Goal: Transaction & Acquisition: Book appointment/travel/reservation

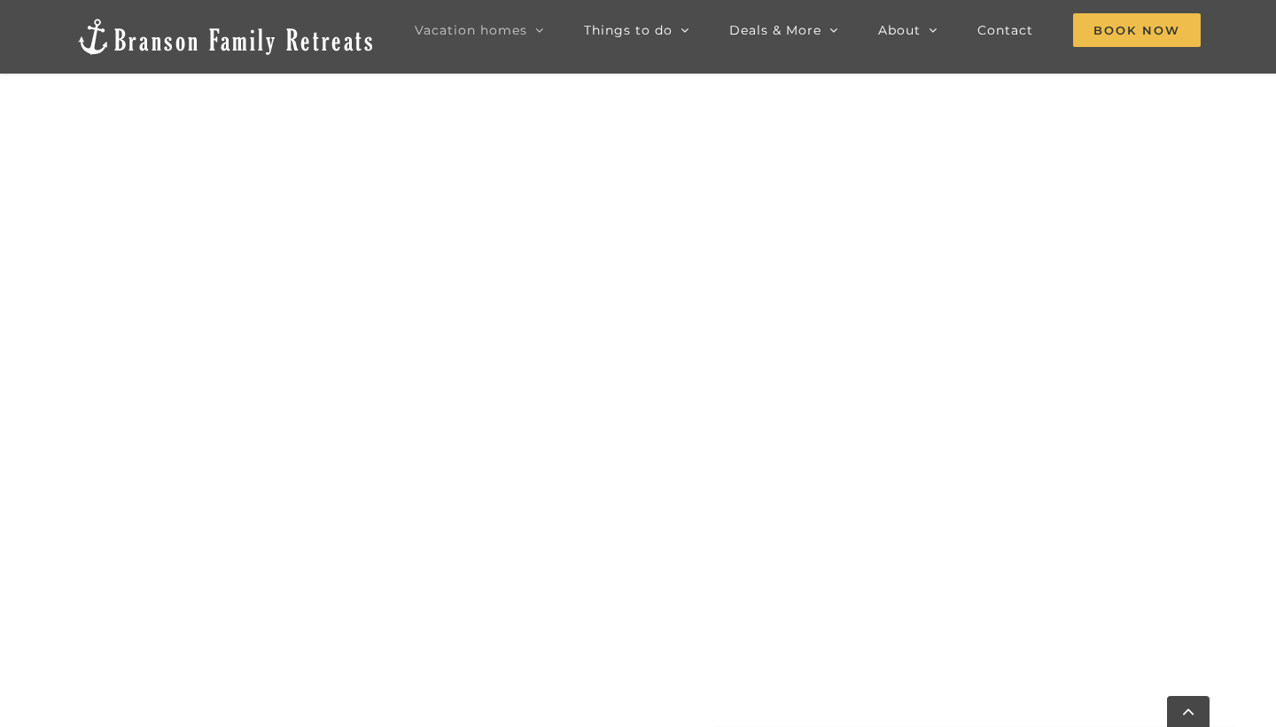
scroll to position [1048, 0]
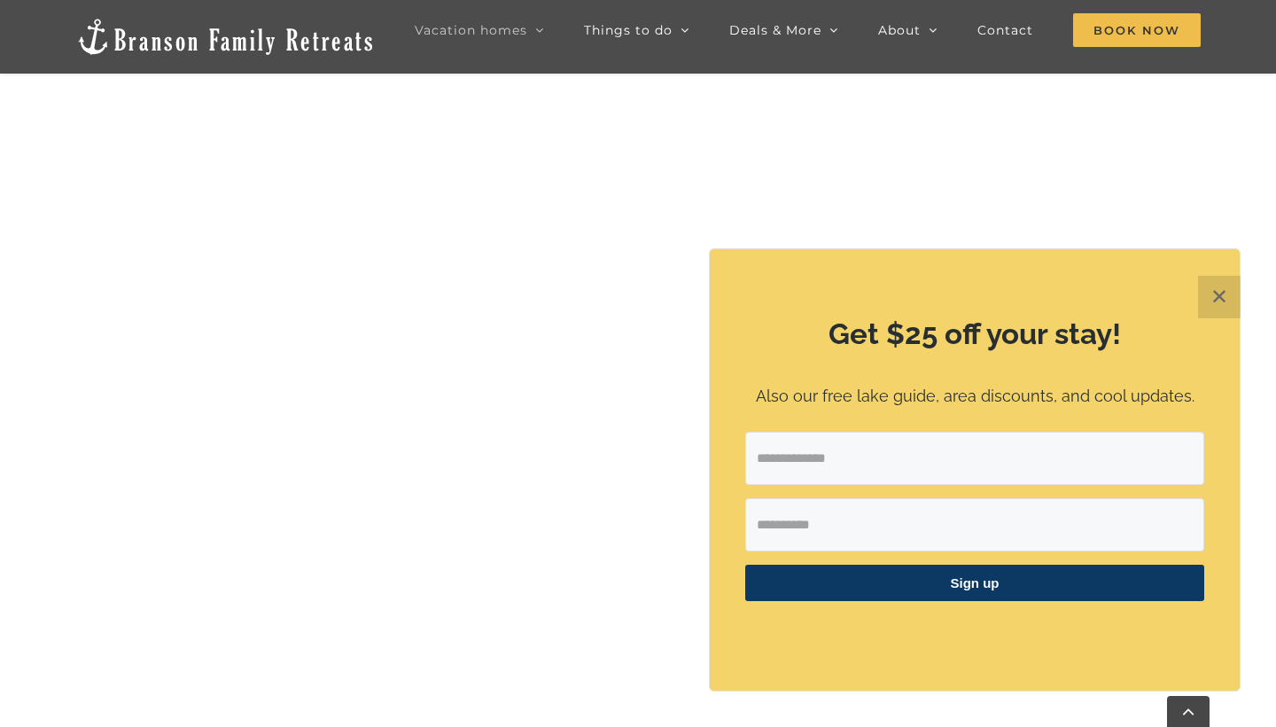
click at [1222, 292] on button "✕" at bounding box center [1219, 297] width 43 height 43
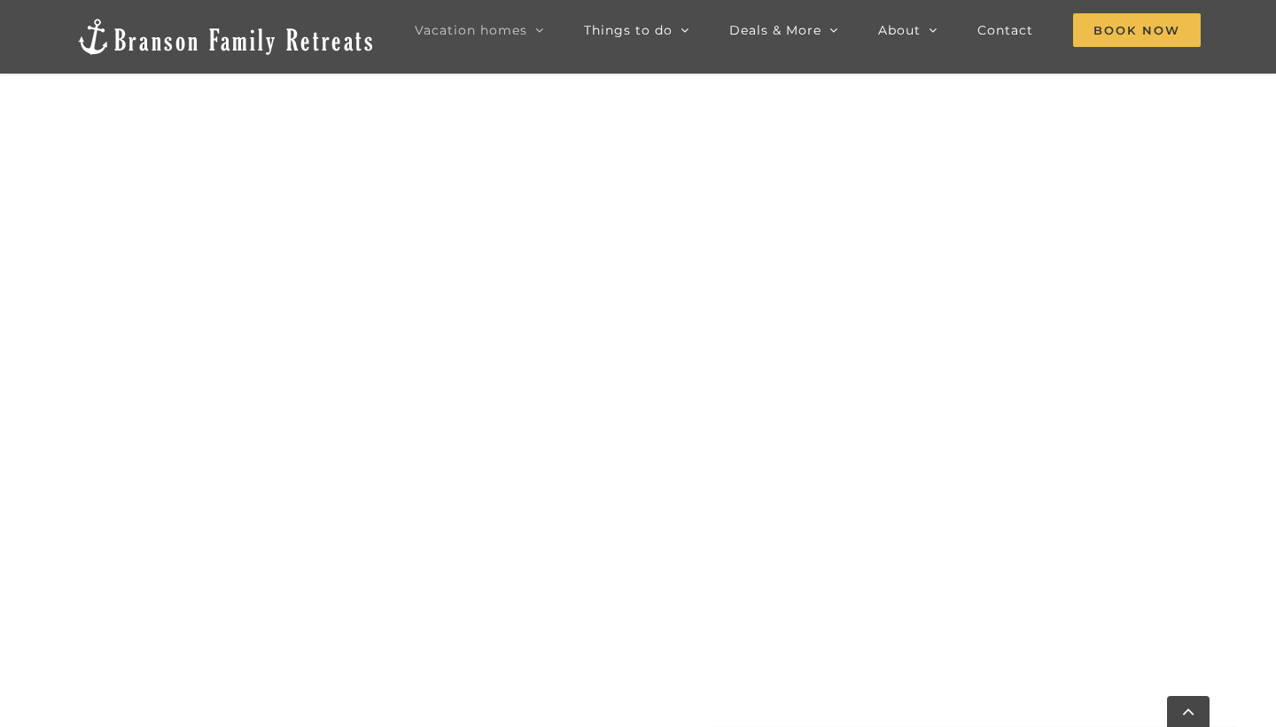
scroll to position [985, 0]
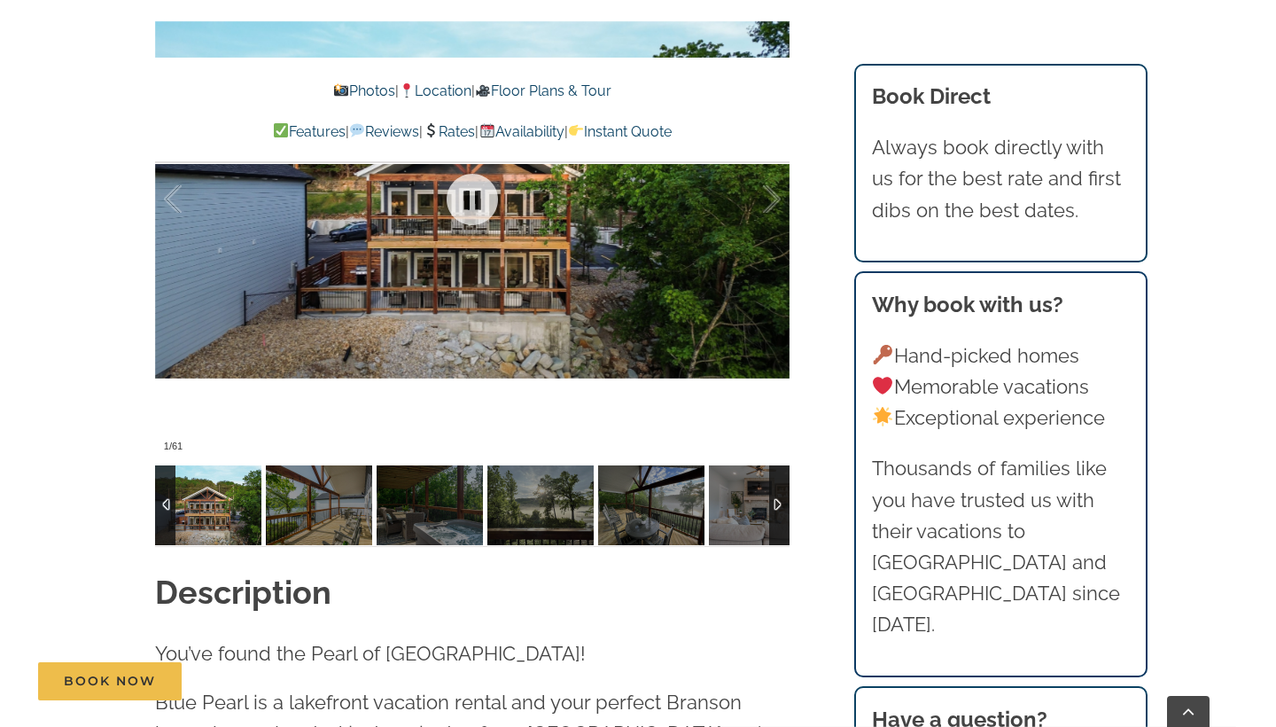
scroll to position [1352, 0]
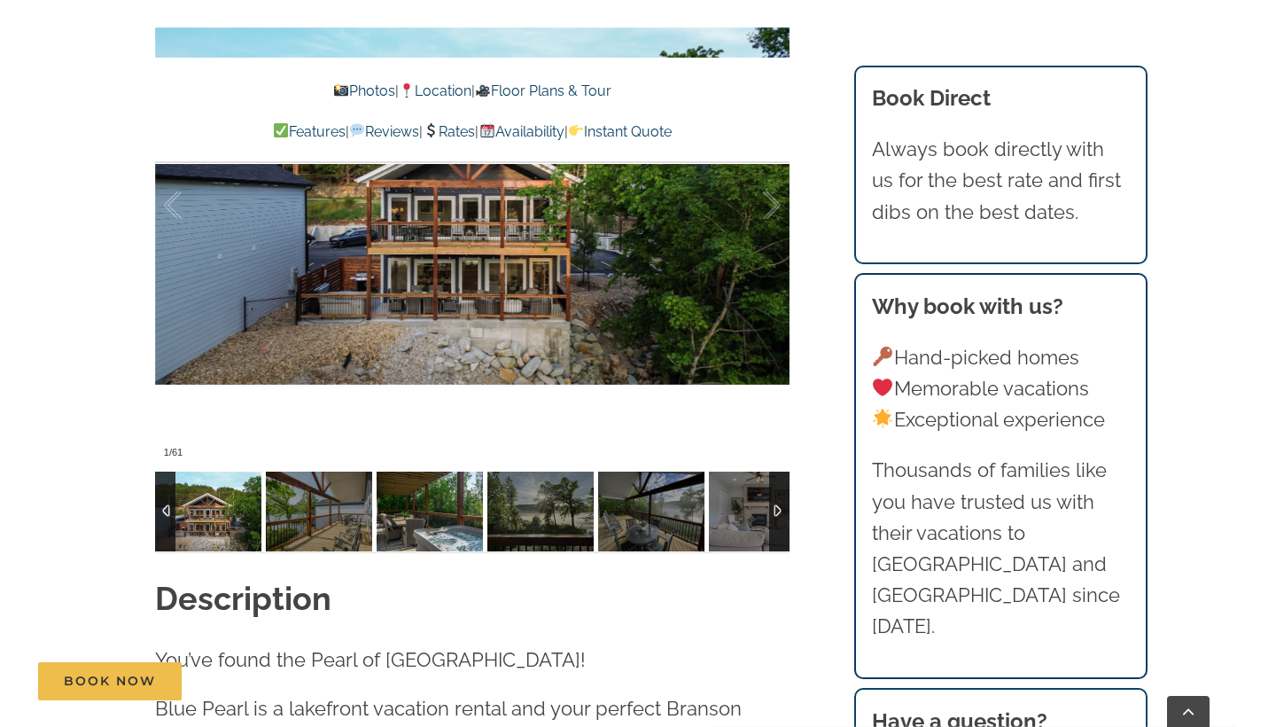
click at [443, 522] on img at bounding box center [430, 511] width 106 height 80
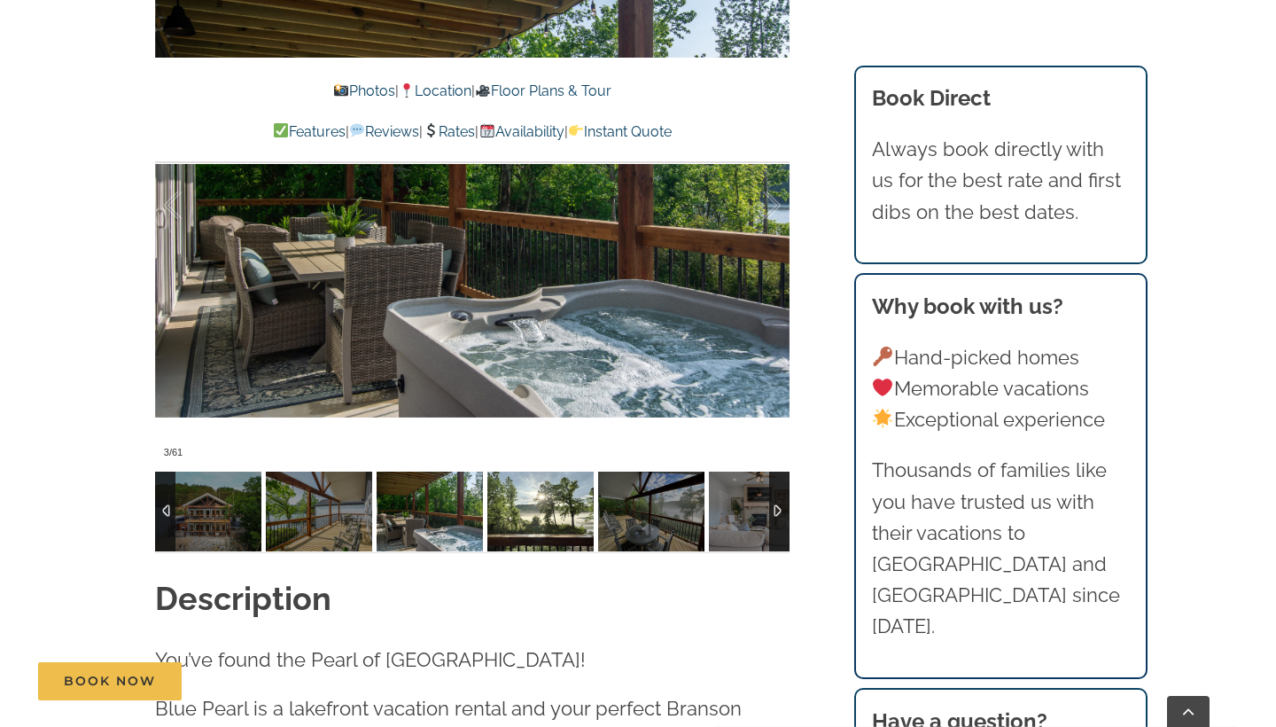
click at [534, 506] on img at bounding box center [540, 511] width 106 height 80
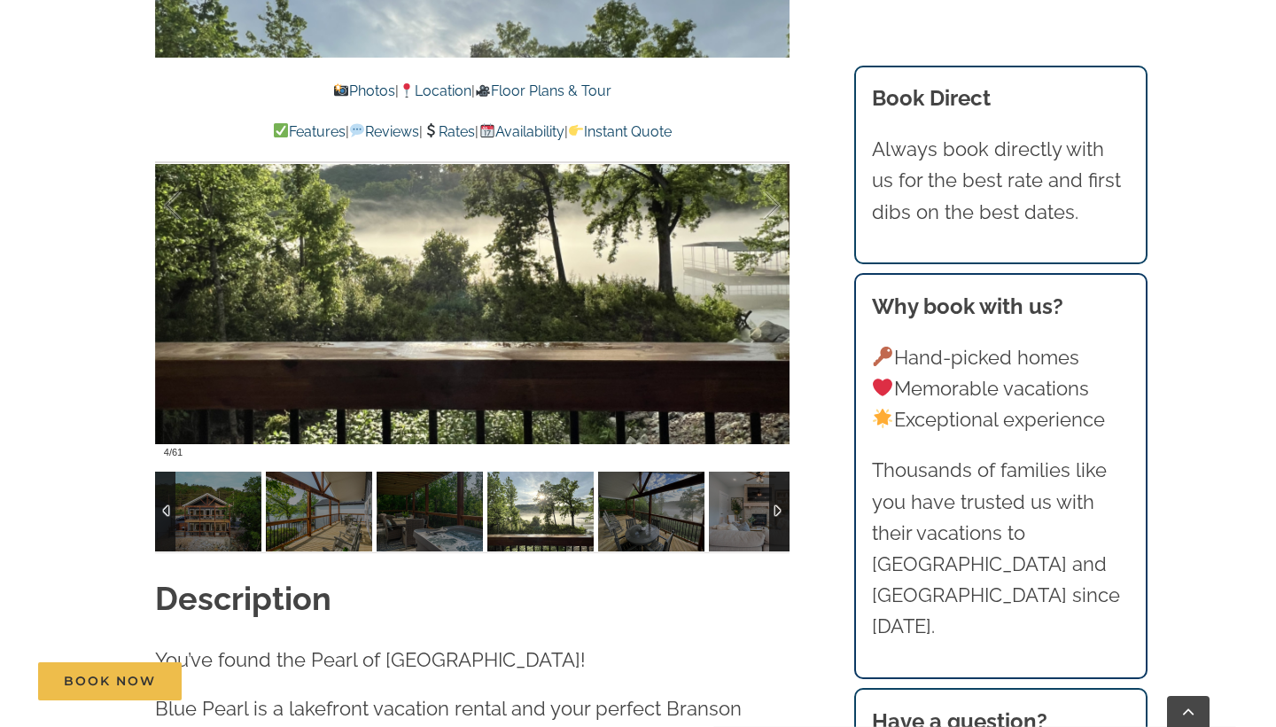
click at [534, 507] on img at bounding box center [540, 511] width 106 height 80
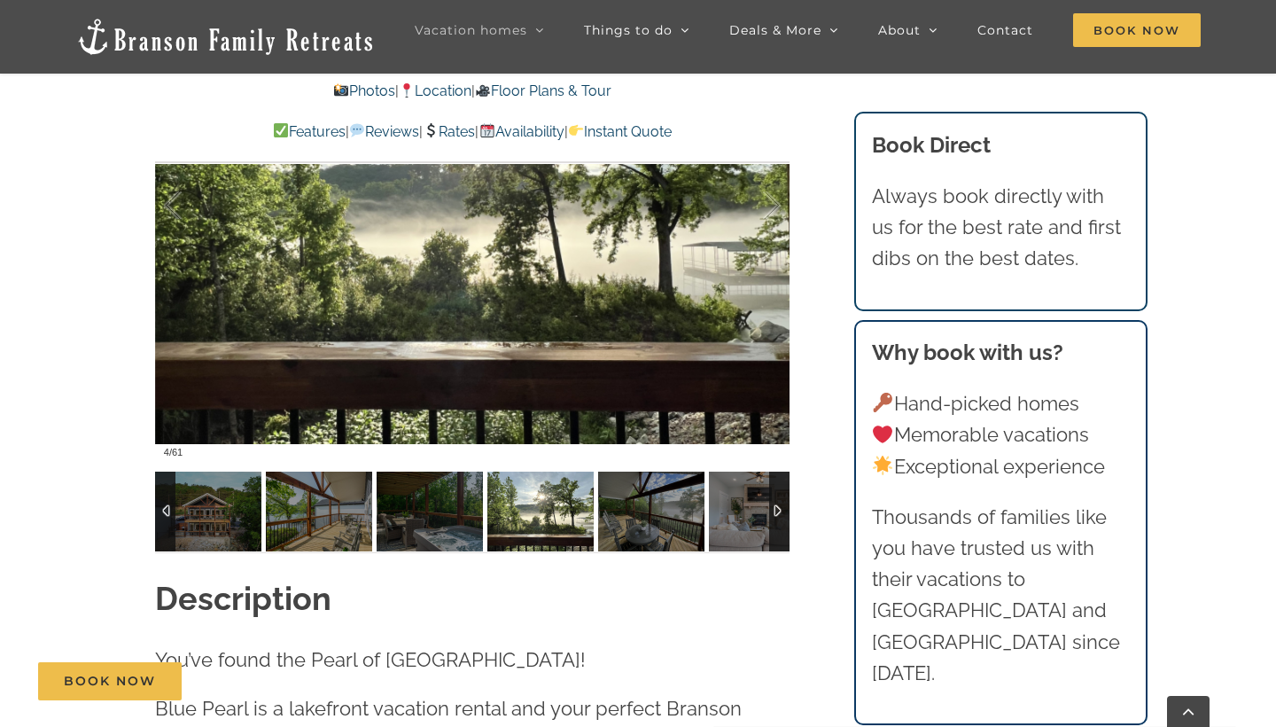
click at [781, 505] on div at bounding box center [779, 511] width 20 height 80
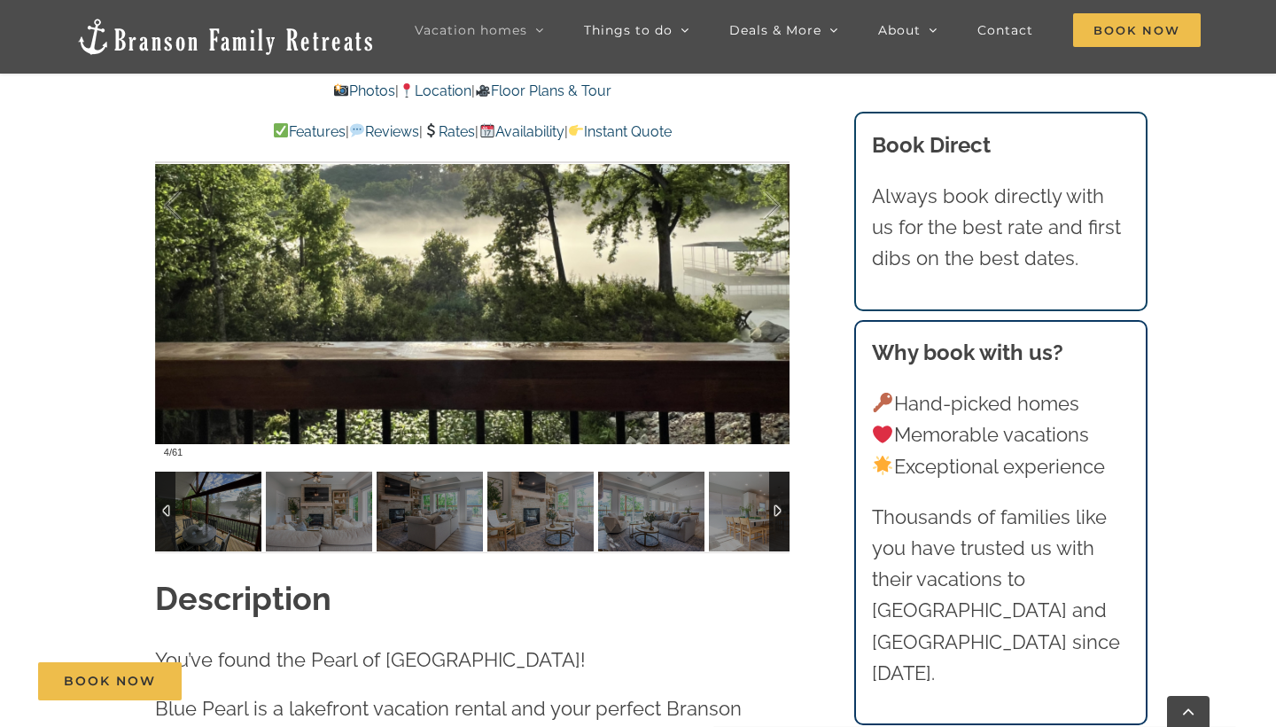
click at [777, 504] on div at bounding box center [779, 511] width 20 height 80
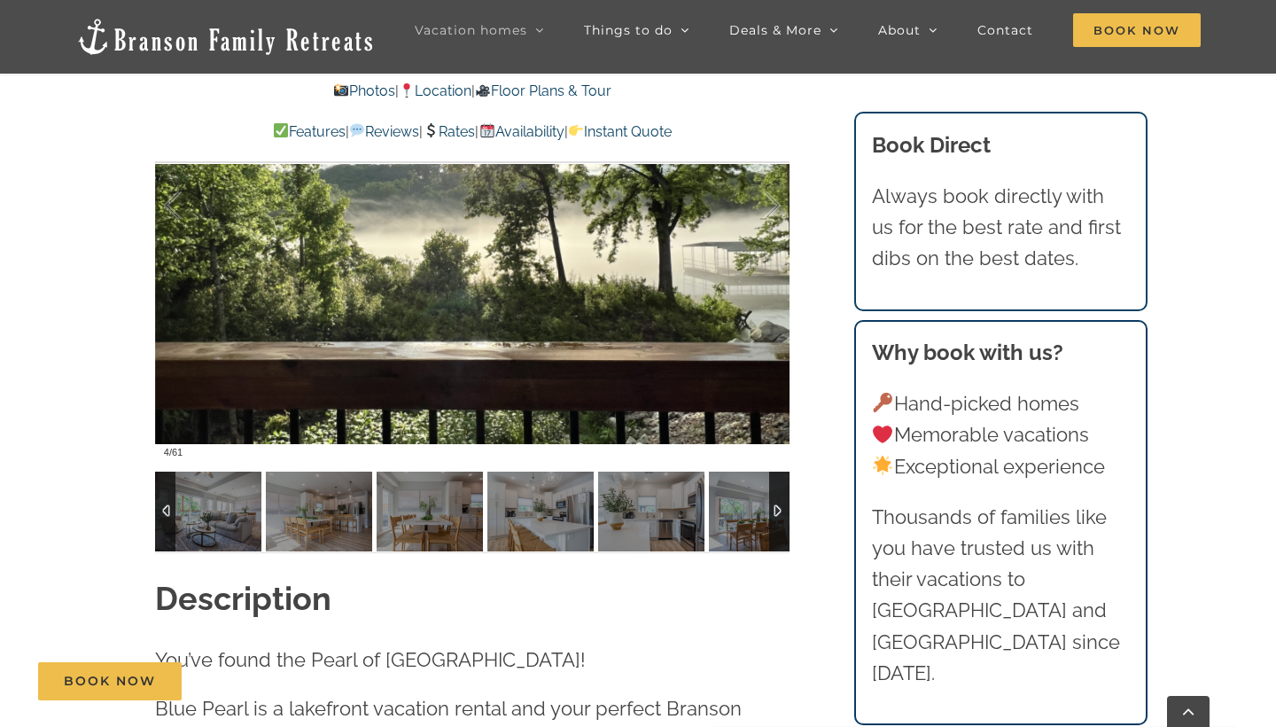
click at [776, 504] on div at bounding box center [779, 511] width 20 height 80
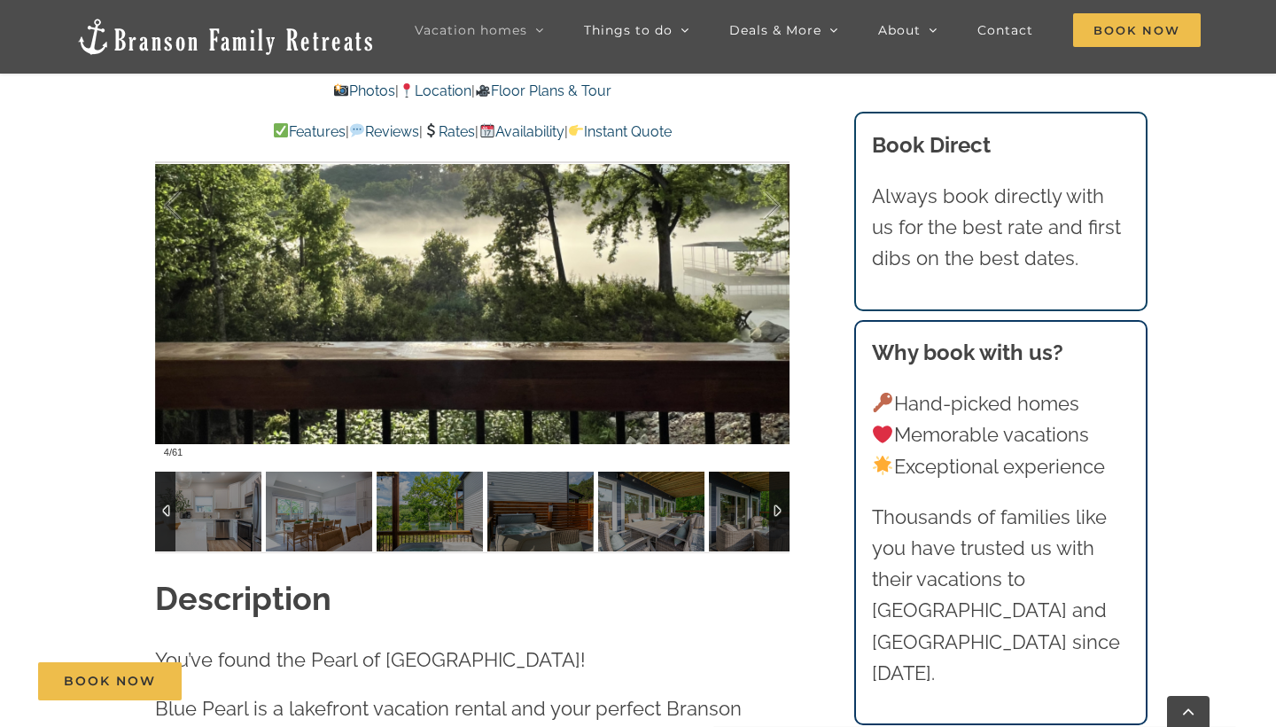
click at [776, 500] on div at bounding box center [779, 511] width 20 height 80
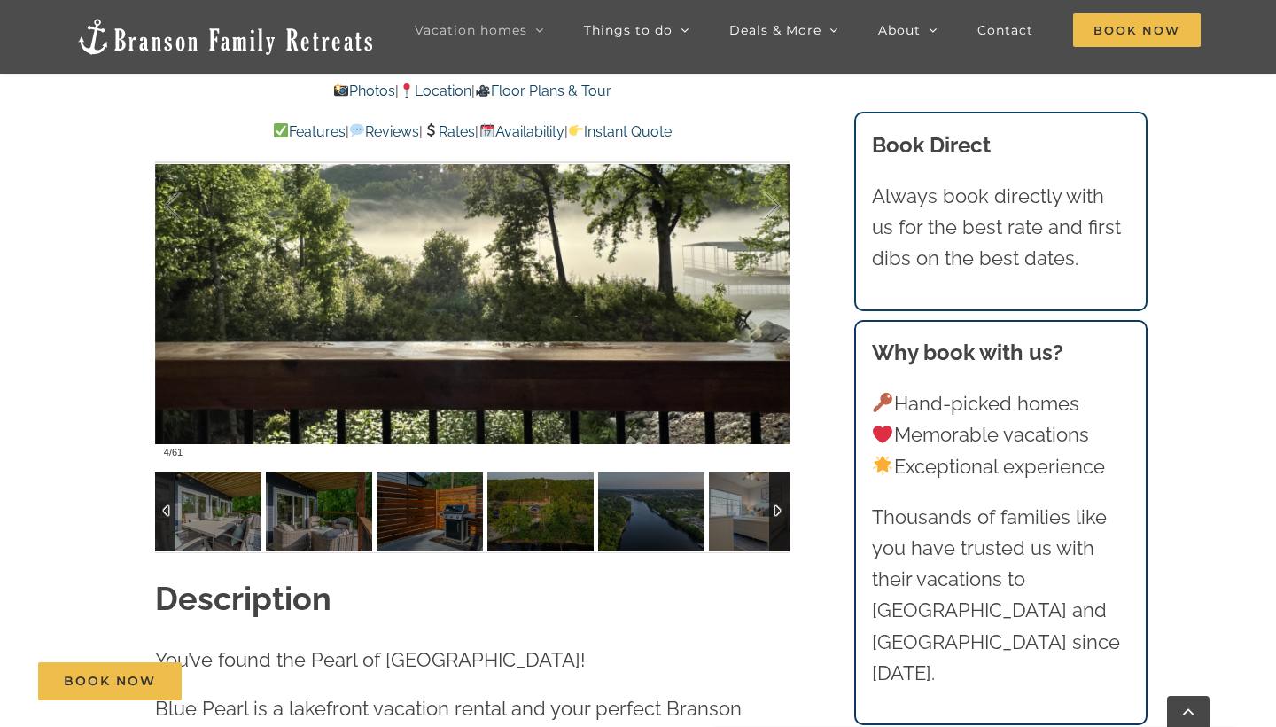
click at [777, 500] on div at bounding box center [779, 511] width 20 height 80
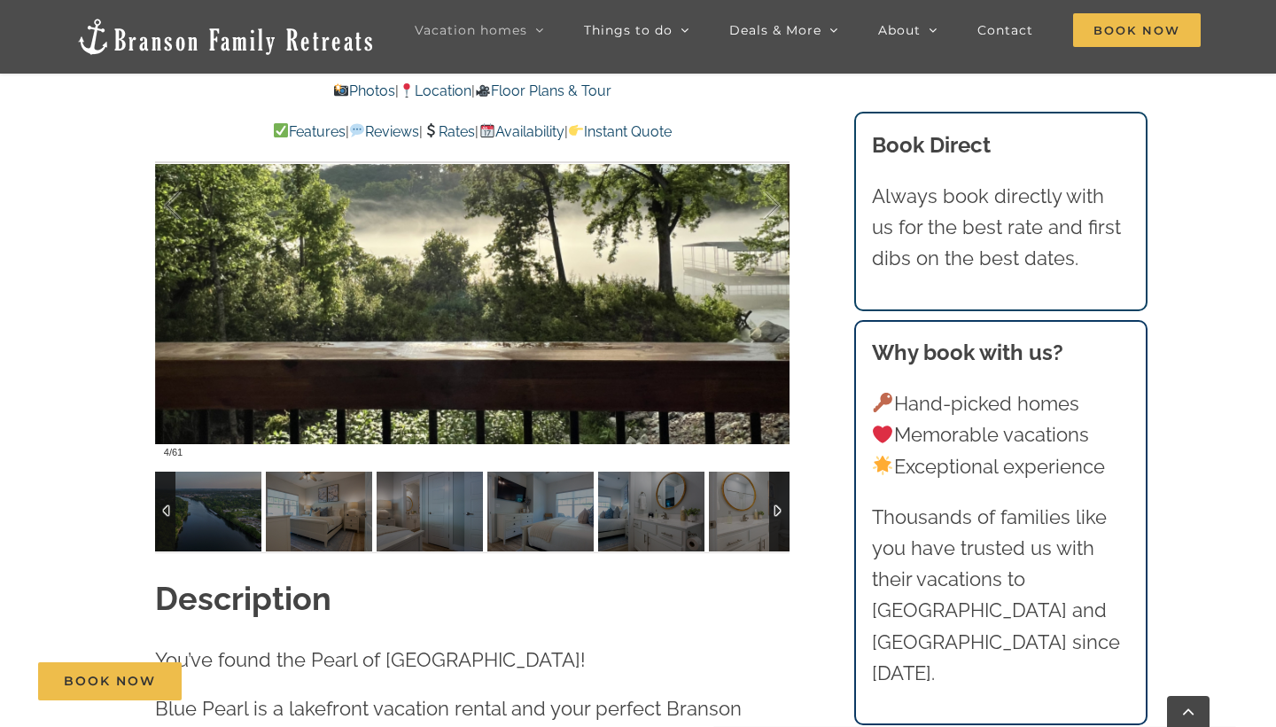
click at [776, 499] on div at bounding box center [779, 511] width 20 height 80
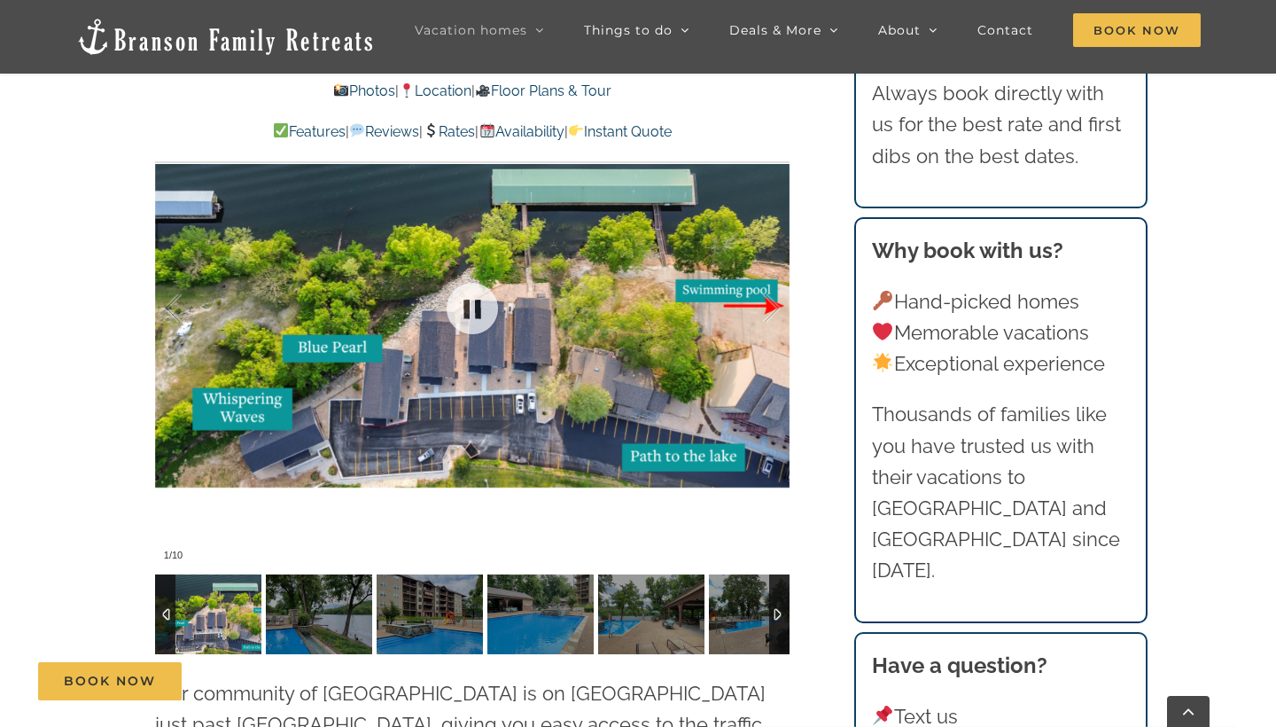
scroll to position [4088, 0]
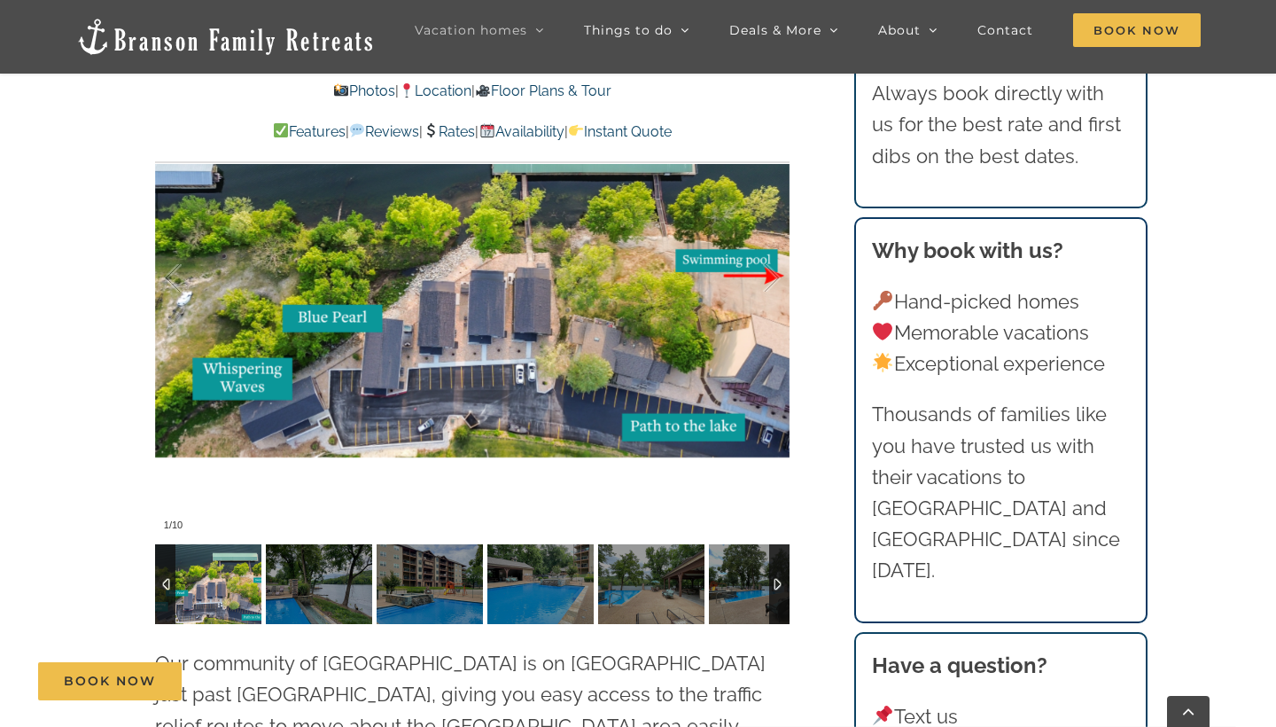
click at [215, 548] on img at bounding box center [208, 584] width 106 height 80
click at [234, 545] on img at bounding box center [208, 584] width 106 height 80
click at [305, 549] on img at bounding box center [319, 584] width 106 height 80
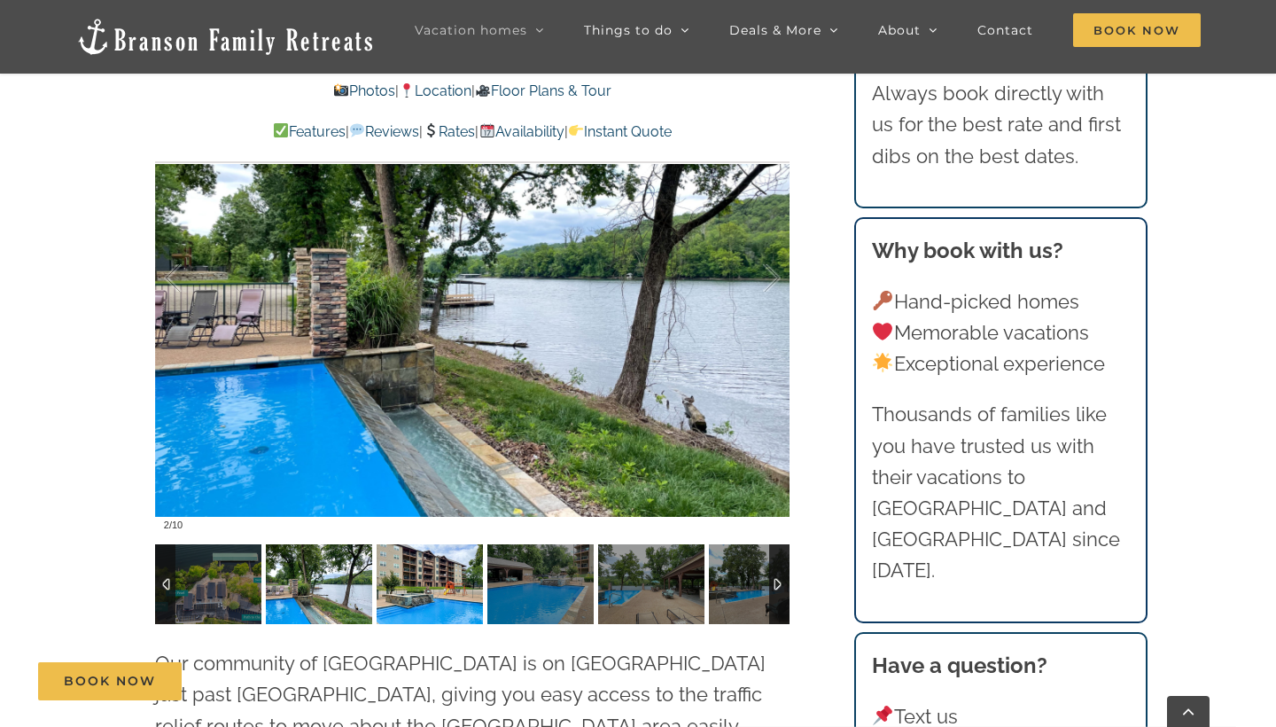
click at [395, 549] on img at bounding box center [430, 584] width 106 height 80
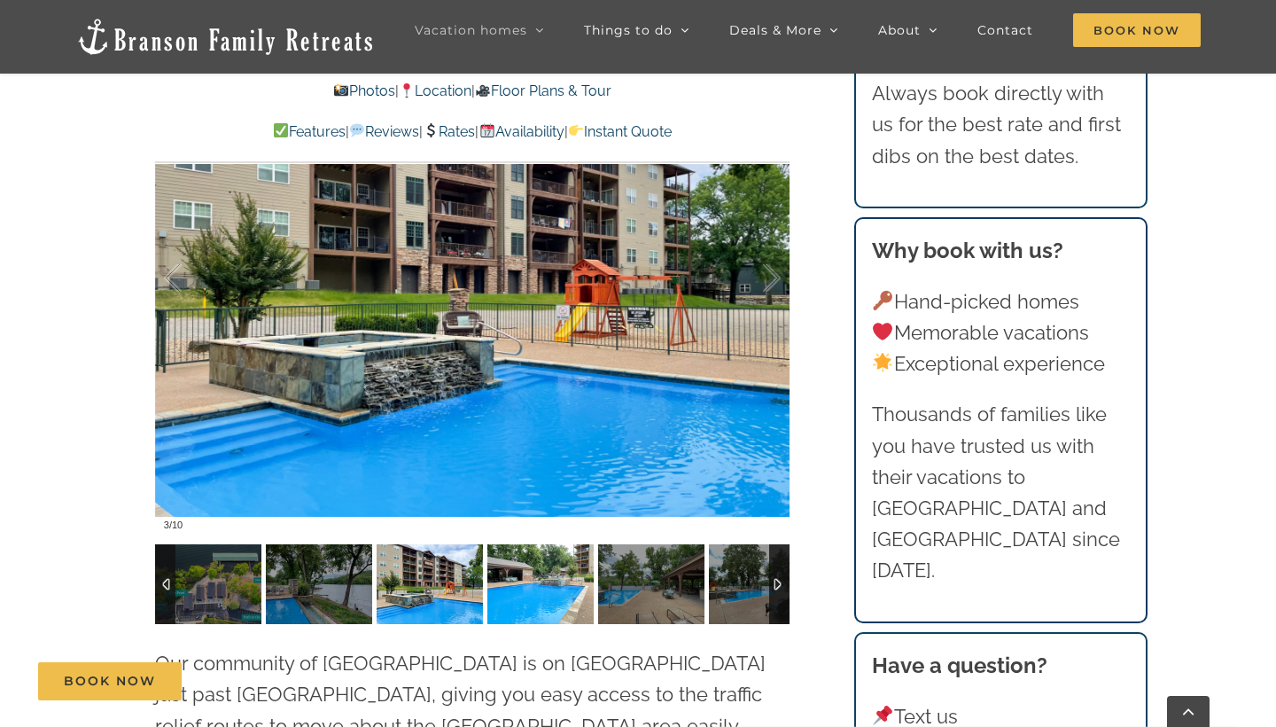
click at [539, 553] on img at bounding box center [540, 584] width 106 height 80
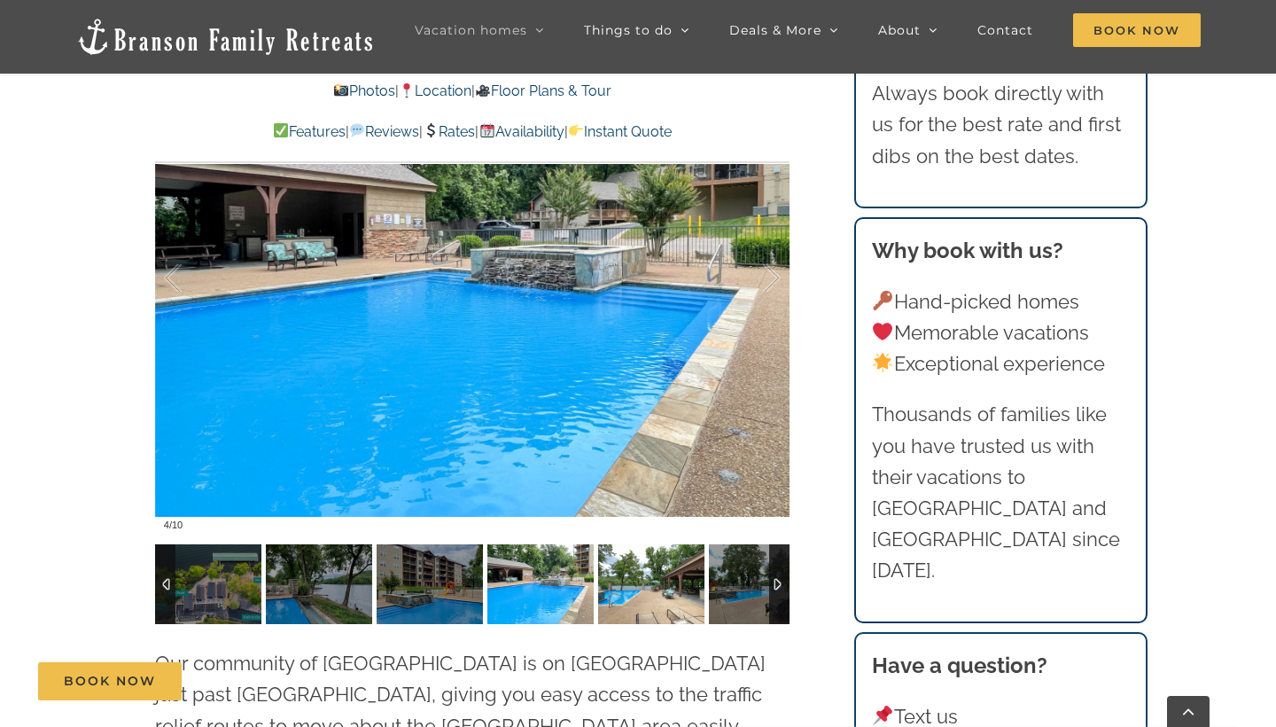
click at [607, 556] on img at bounding box center [651, 584] width 106 height 80
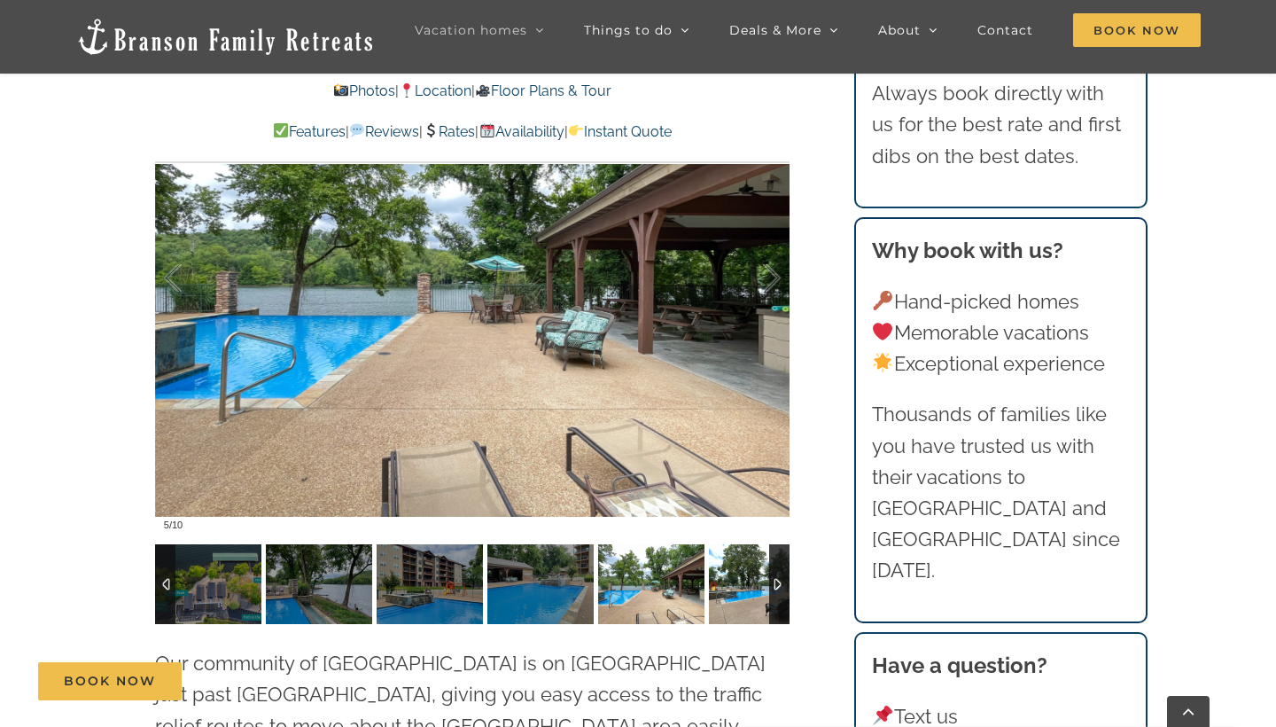
click at [711, 555] on img at bounding box center [762, 584] width 106 height 80
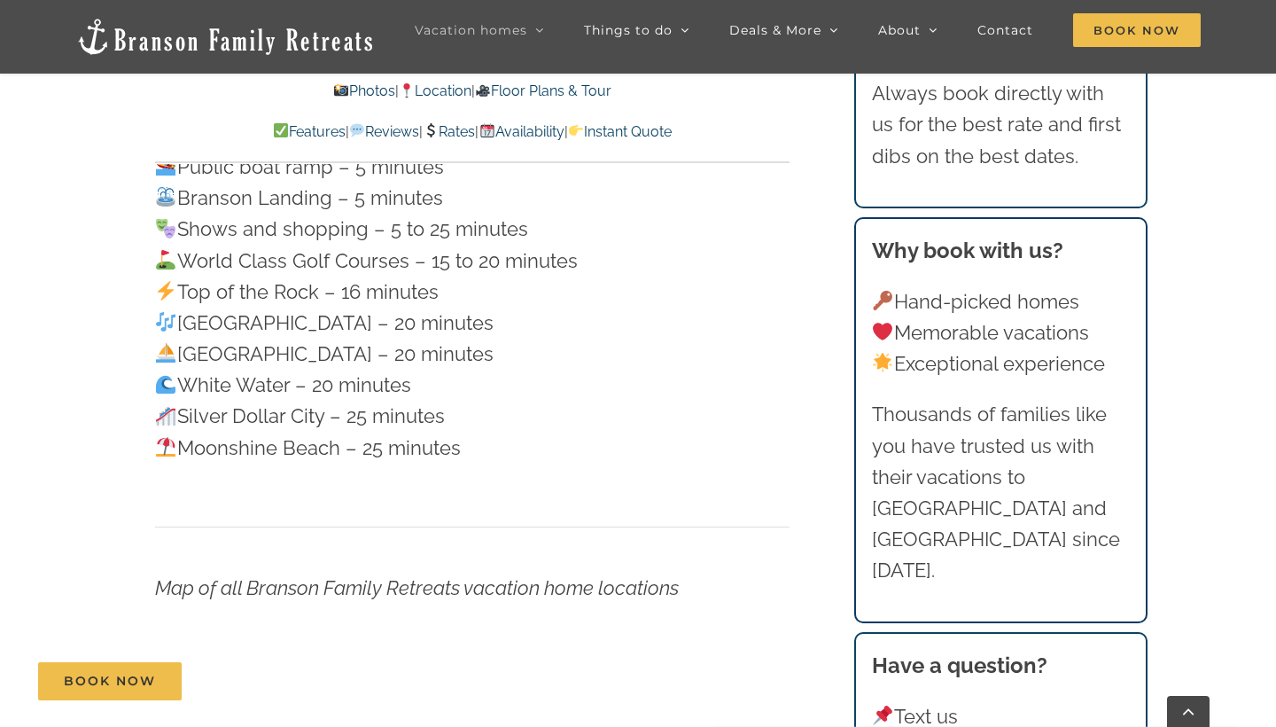
scroll to position [5352, 0]
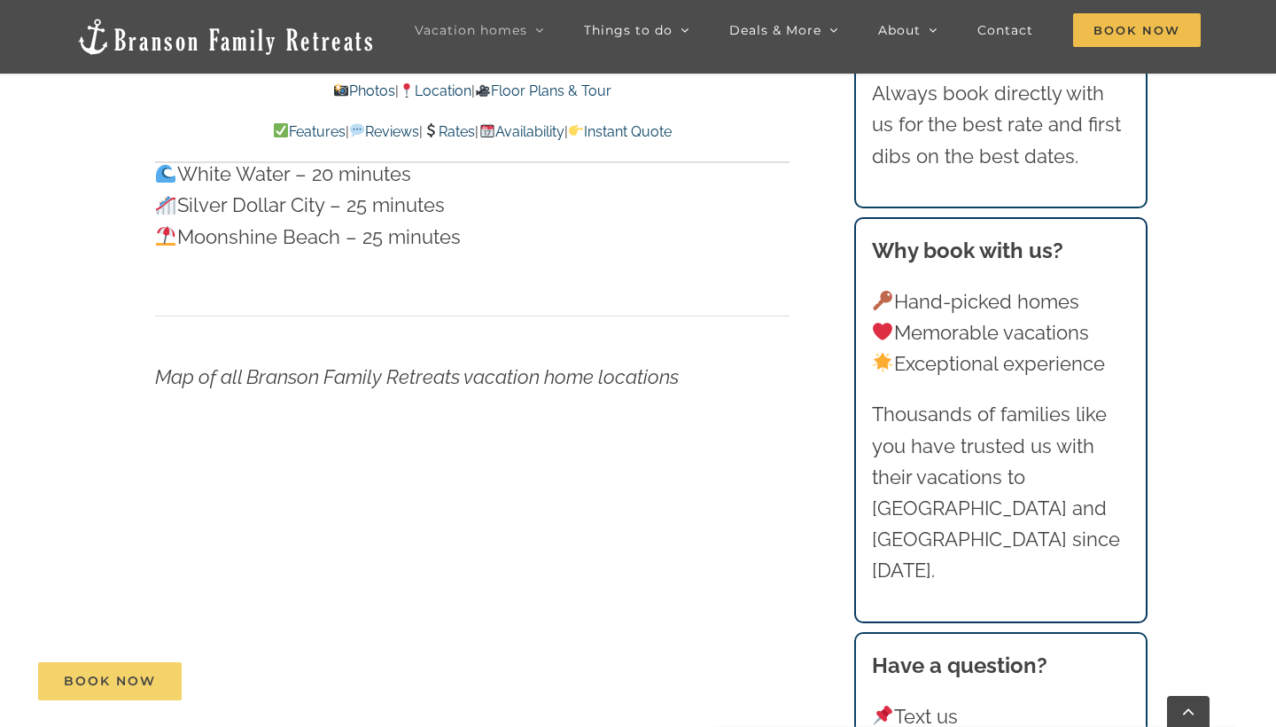
click at [121, 681] on span "Book Now" at bounding box center [110, 681] width 92 height 15
